Goal: Information Seeking & Learning: Learn about a topic

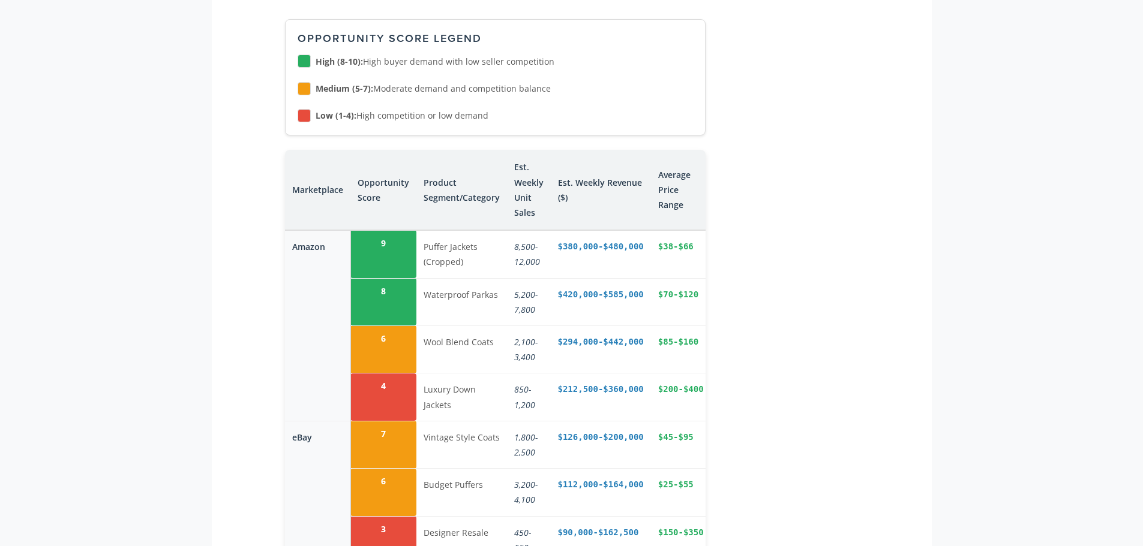
scroll to position [1980, 0]
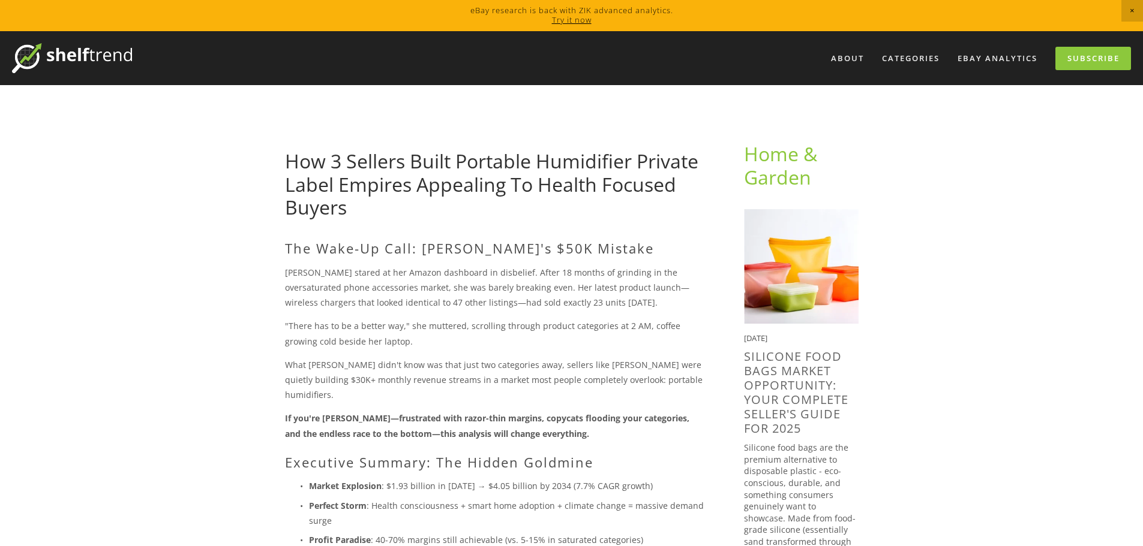
click at [62, 56] on img at bounding box center [72, 58] width 120 height 30
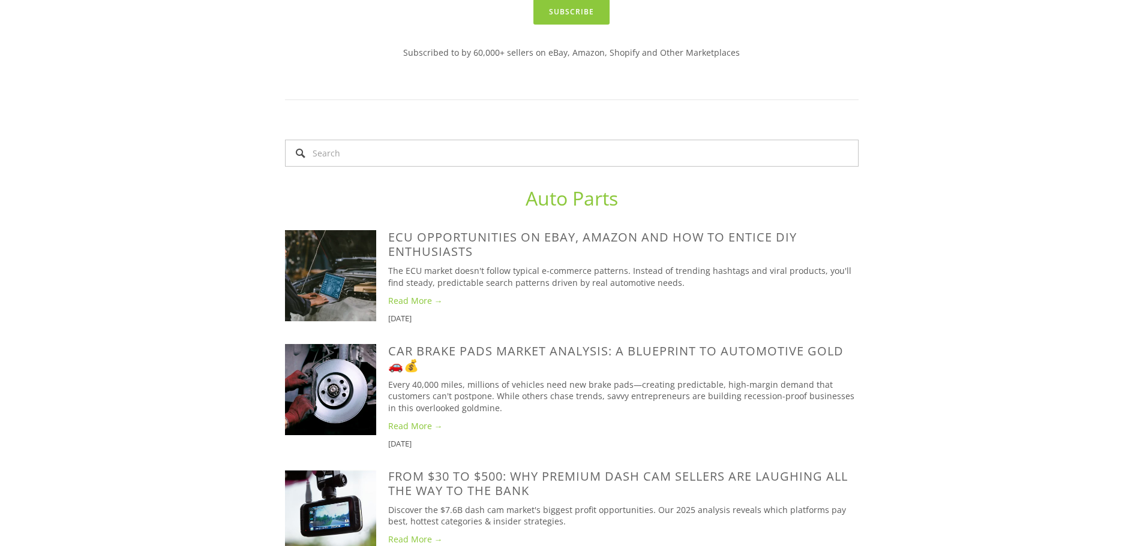
scroll to position [660, 0]
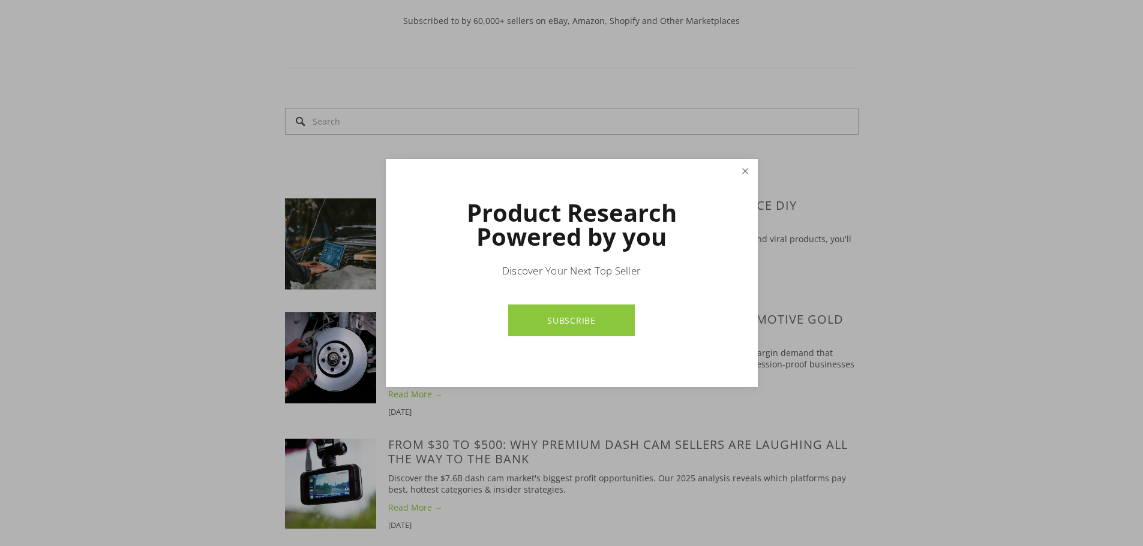
click at [743, 172] on link "Close" at bounding box center [744, 171] width 21 height 21
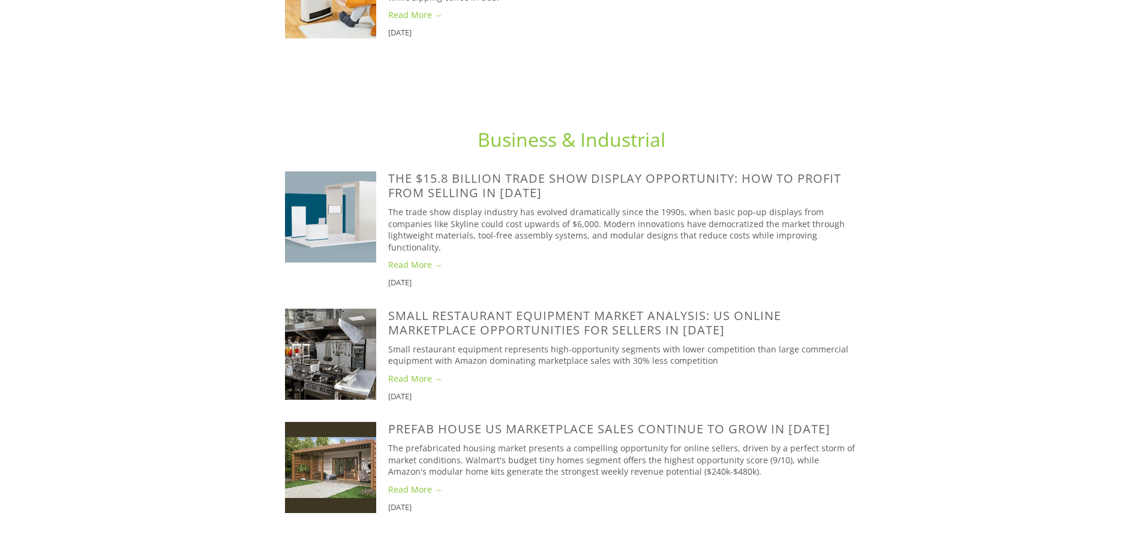
scroll to position [2699, 0]
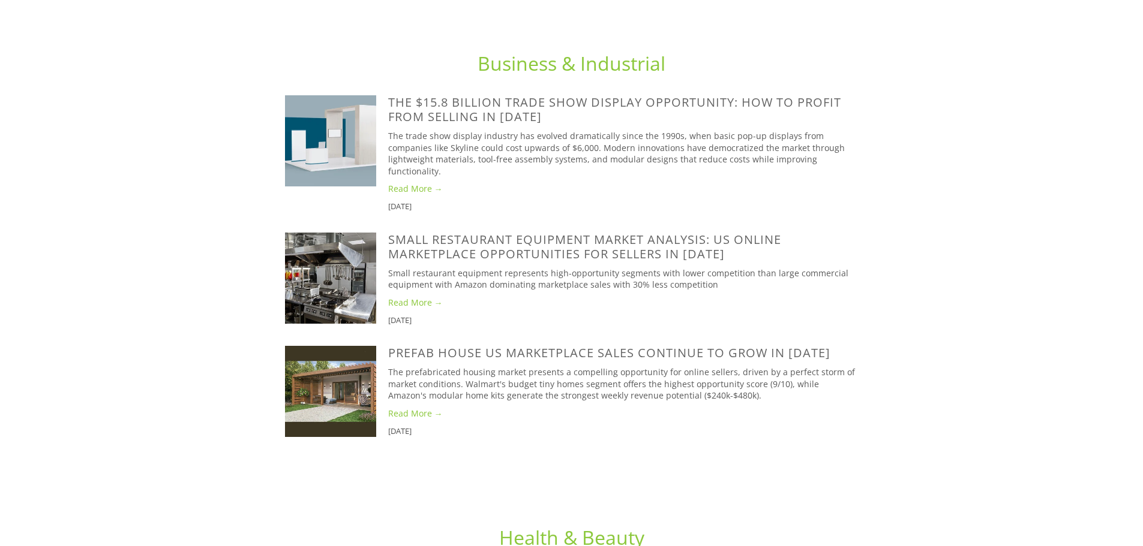
click at [427, 408] on link "Read More →" at bounding box center [623, 414] width 470 height 12
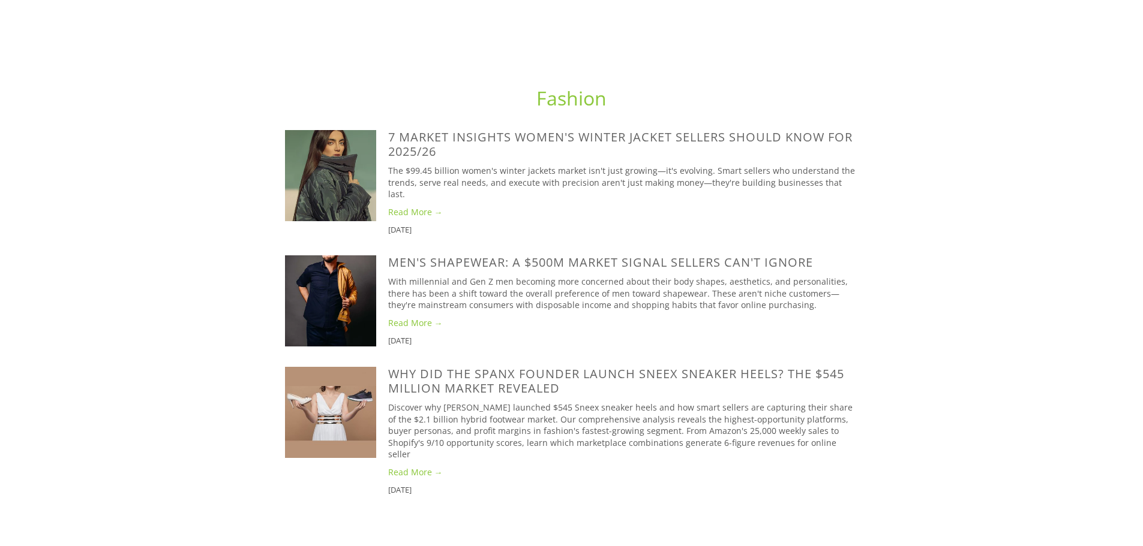
scroll to position [1620, 0]
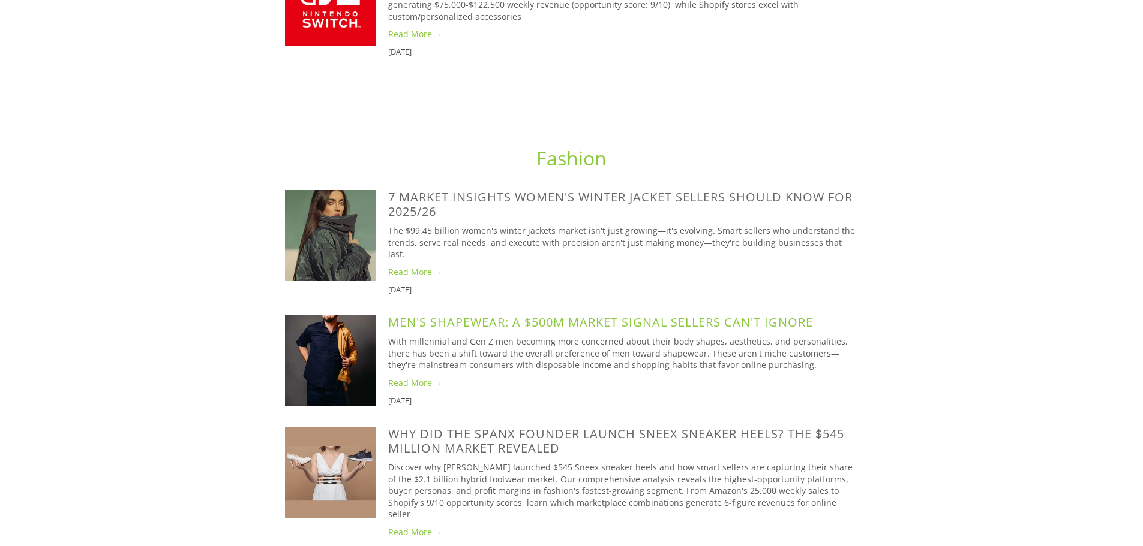
click at [579, 314] on link "Men's Shapewear: A $500M Market Signal Sellers Can't Ignore" at bounding box center [600, 322] width 425 height 16
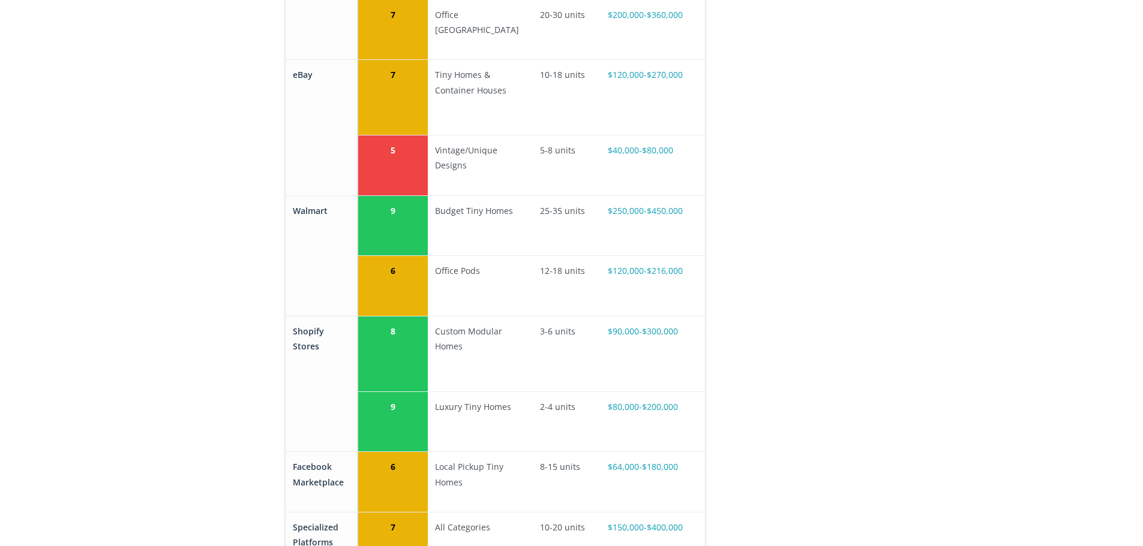
scroll to position [1980, 0]
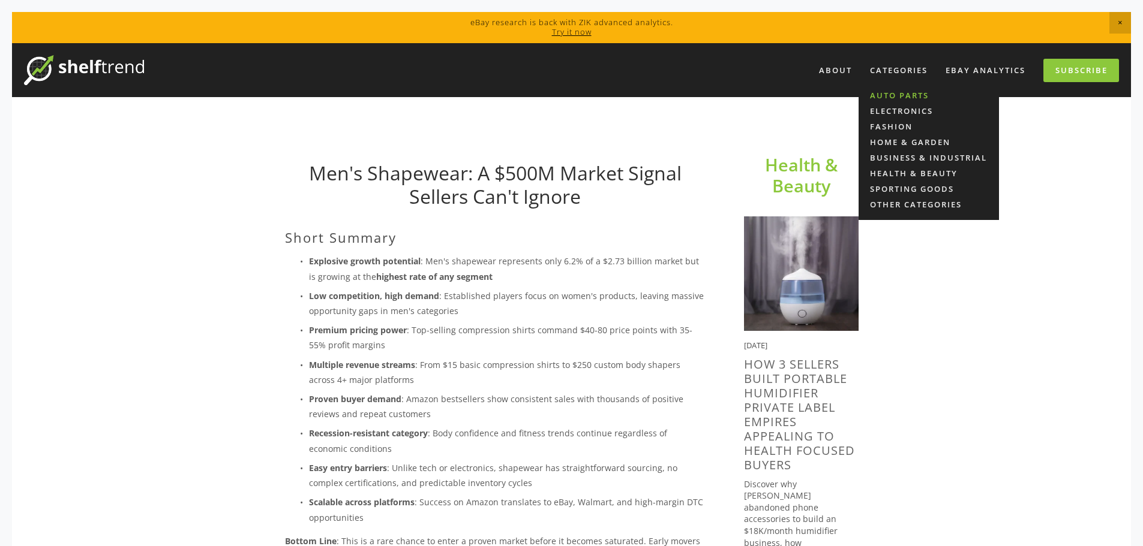
click at [903, 93] on link "Auto Parts" at bounding box center [928, 96] width 140 height 16
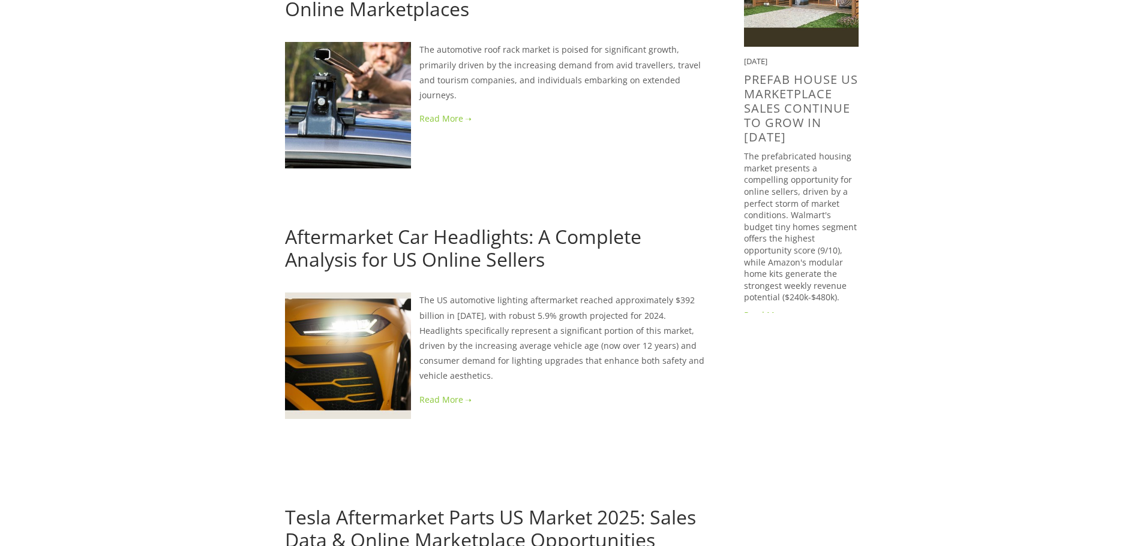
scroll to position [1200, 0]
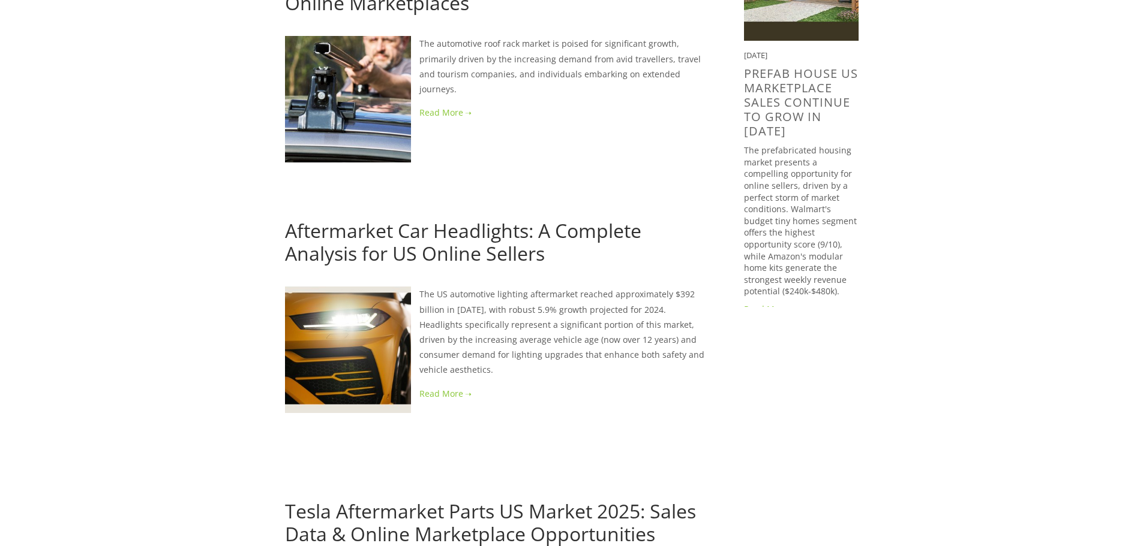
click at [439, 114] on link at bounding box center [495, 112] width 420 height 15
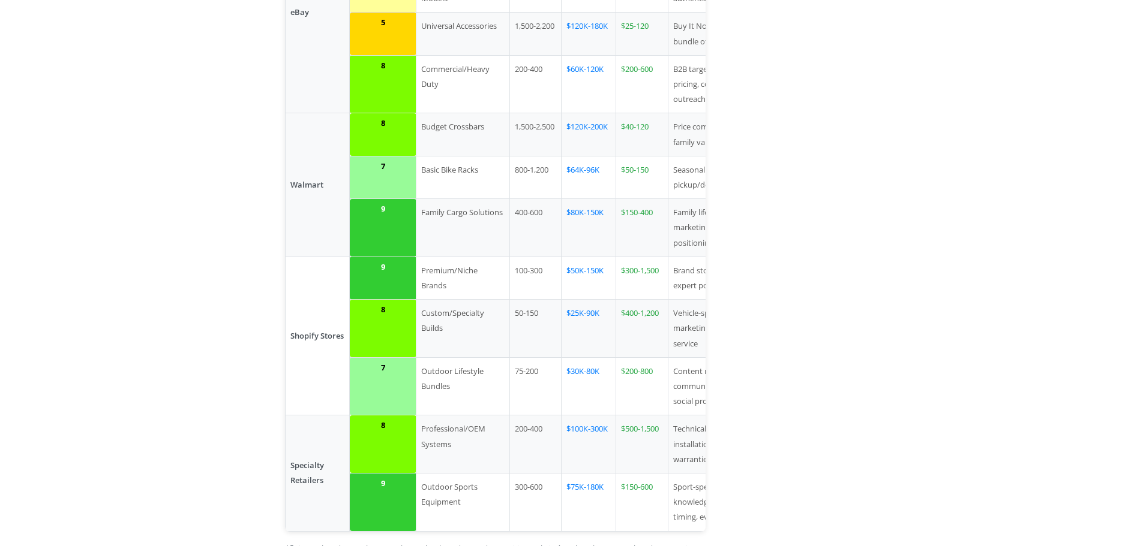
scroll to position [1740, 0]
